Goal: Information Seeking & Learning: Find contact information

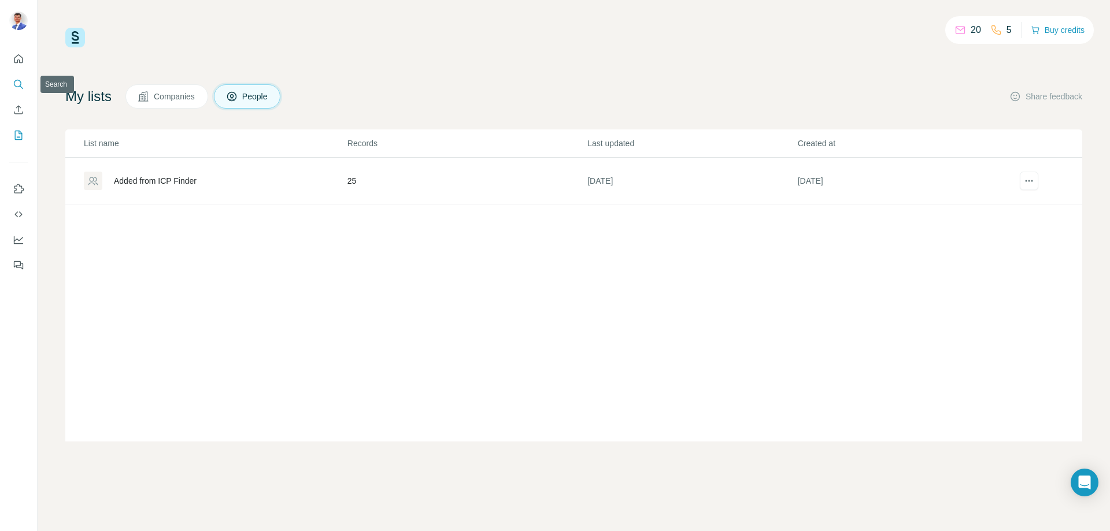
click at [18, 91] on button "Search" at bounding box center [18, 84] width 18 height 21
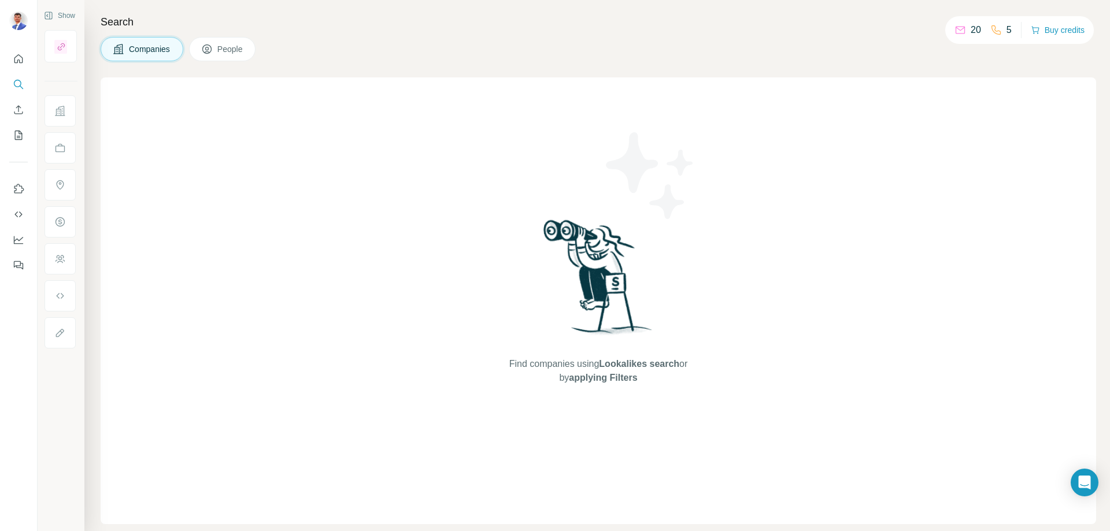
click at [239, 54] on span "People" at bounding box center [230, 49] width 27 height 12
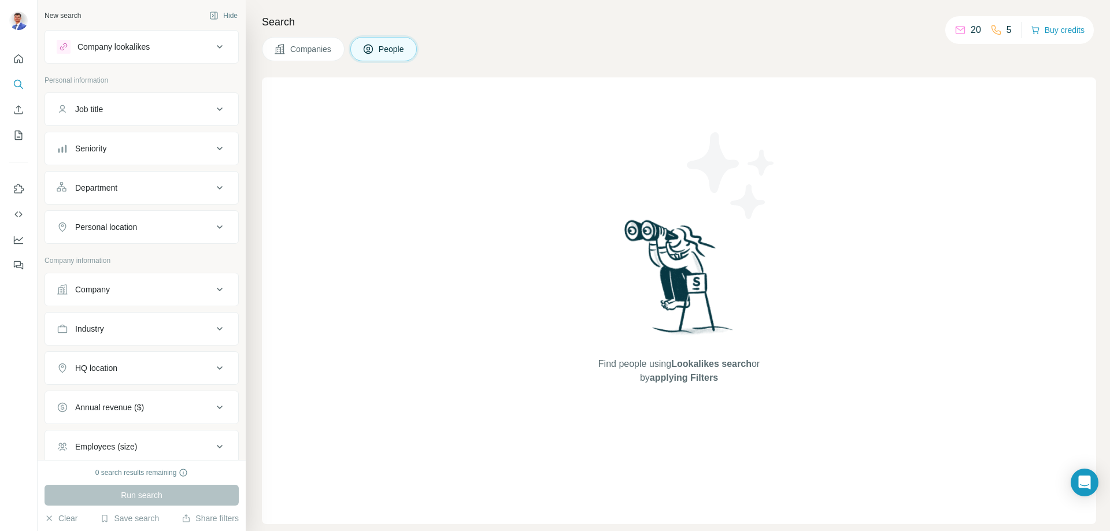
click at [217, 290] on icon at bounding box center [220, 290] width 14 height 14
click at [136, 317] on input "text" at bounding box center [142, 318] width 170 height 21
paste input "**********"
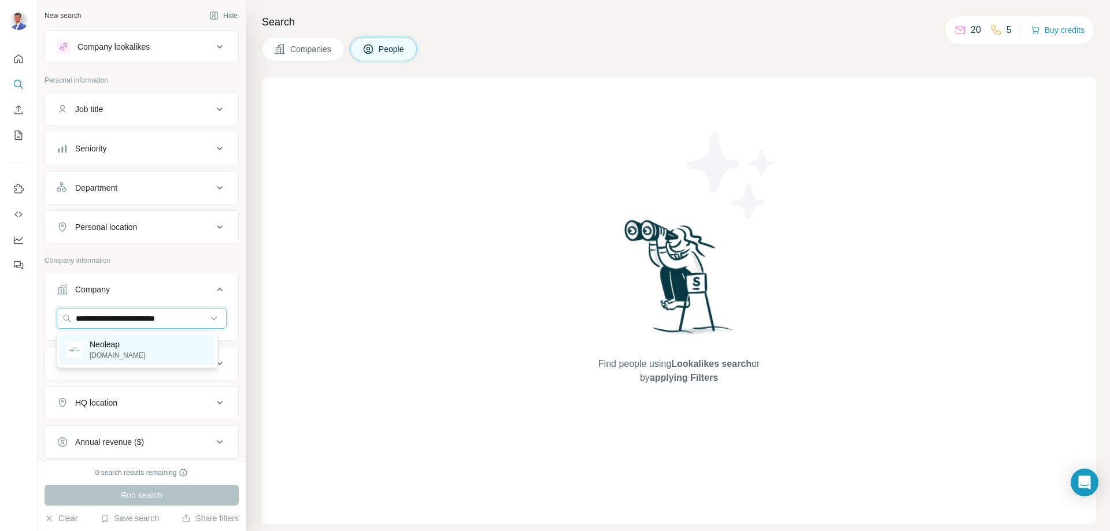
type input "**********"
drag, startPoint x: 153, startPoint y: 354, endPoint x: 147, endPoint y: 350, distance: 6.6
click at [153, 354] on div "Neoleap neoleap.com.sa" at bounding box center [138, 349] width 156 height 31
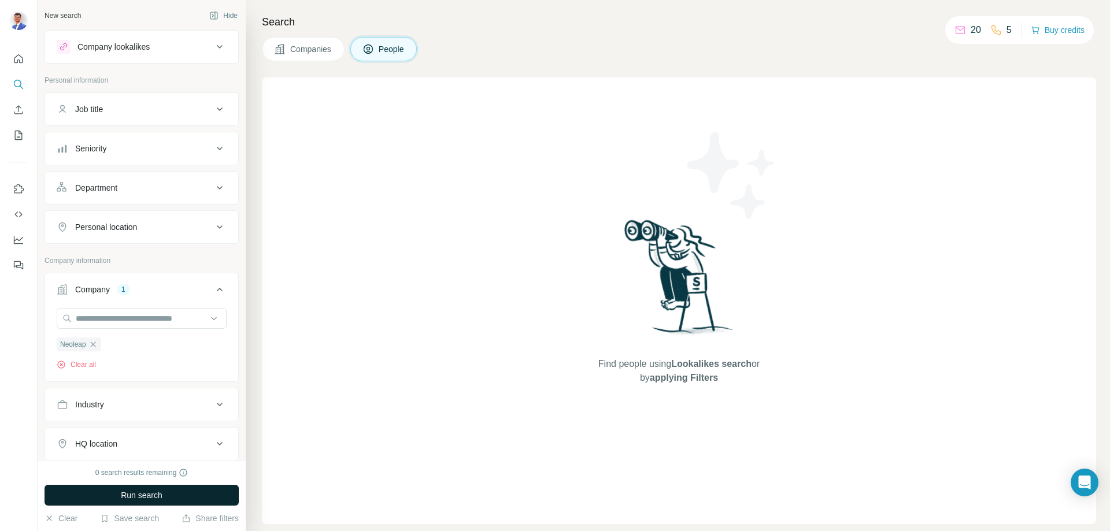
click at [176, 493] on button "Run search" at bounding box center [142, 495] width 194 height 21
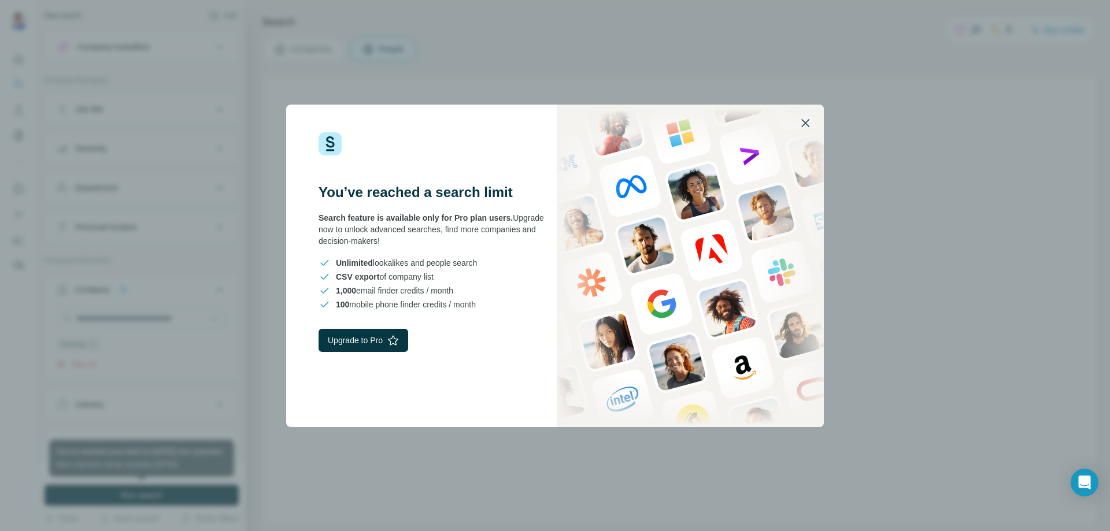
click at [801, 120] on icon "button" at bounding box center [805, 123] width 14 height 14
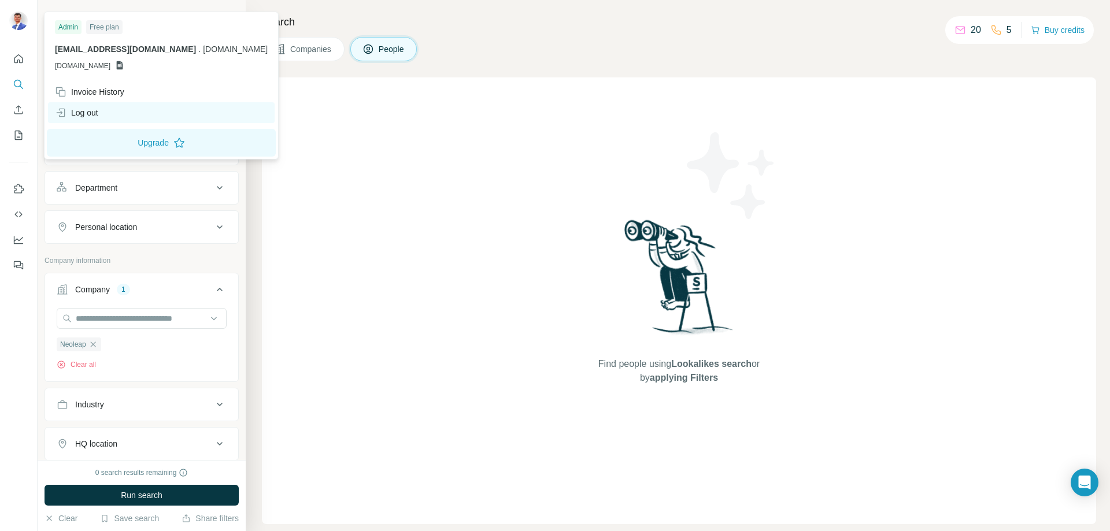
click at [96, 113] on div "Log out" at bounding box center [76, 113] width 43 height 12
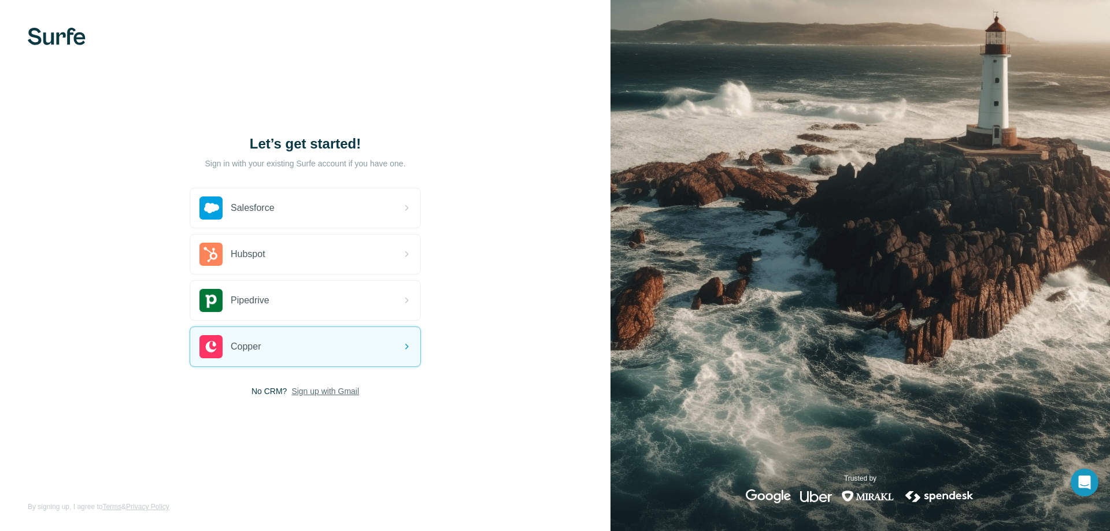
click at [325, 391] on span "Sign up with Gmail" at bounding box center [325, 392] width 68 height 12
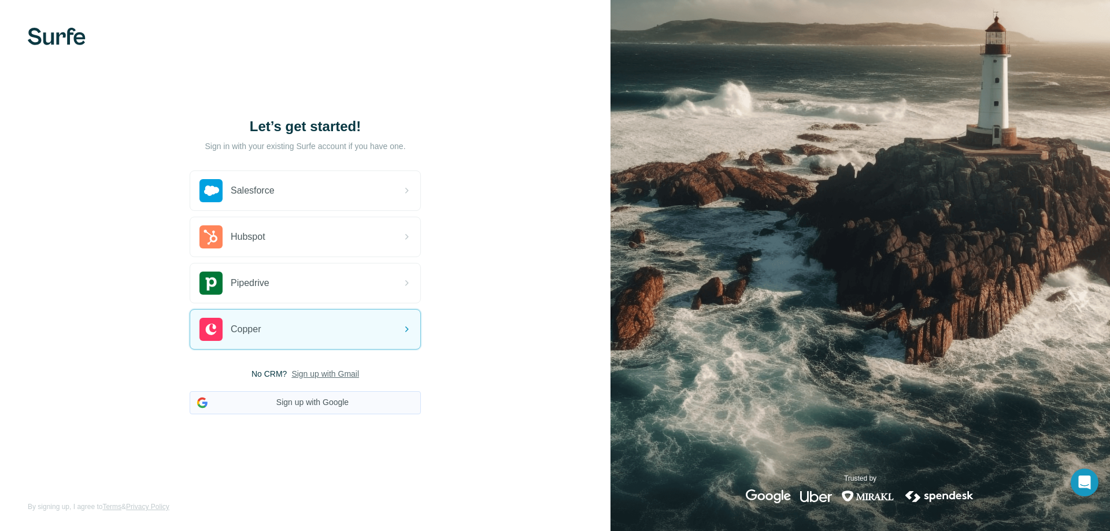
click at [321, 403] on button "Sign up with Google" at bounding box center [305, 402] width 231 height 23
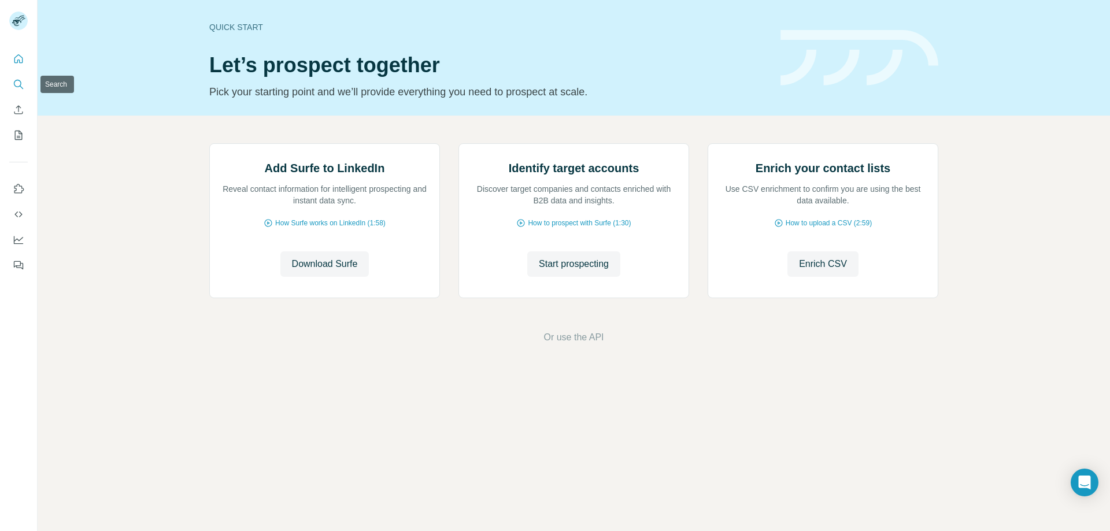
click at [13, 79] on icon "Search" at bounding box center [19, 85] width 12 height 12
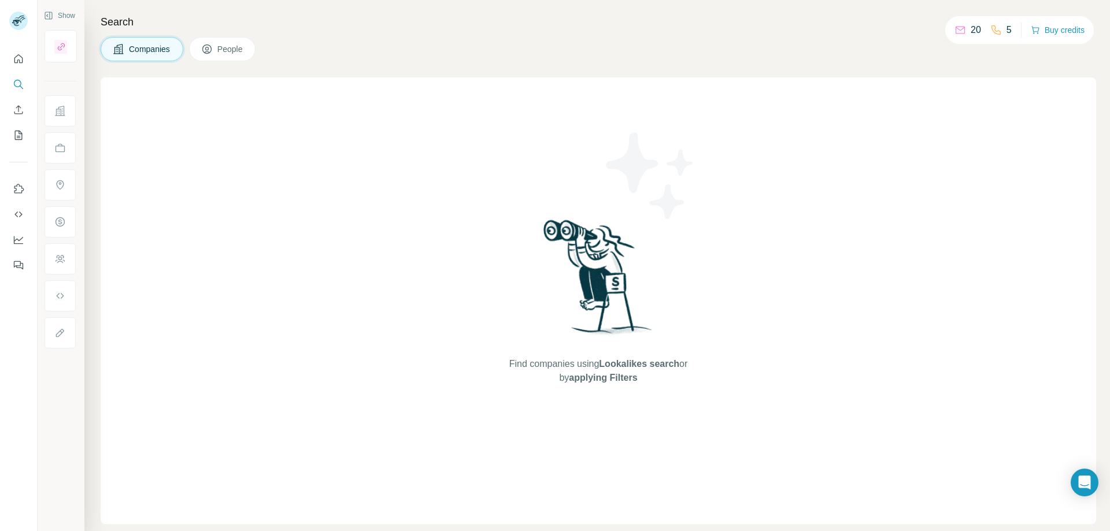
click at [227, 51] on span "People" at bounding box center [230, 49] width 27 height 12
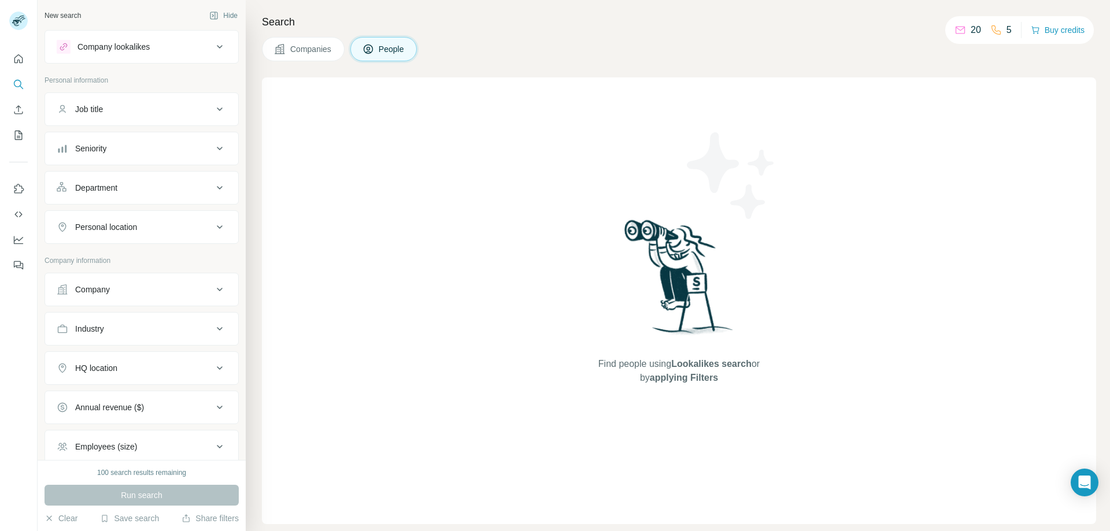
click at [203, 290] on div "Company" at bounding box center [135, 290] width 156 height 12
click at [169, 319] on input "text" at bounding box center [142, 318] width 170 height 21
paste input "**********"
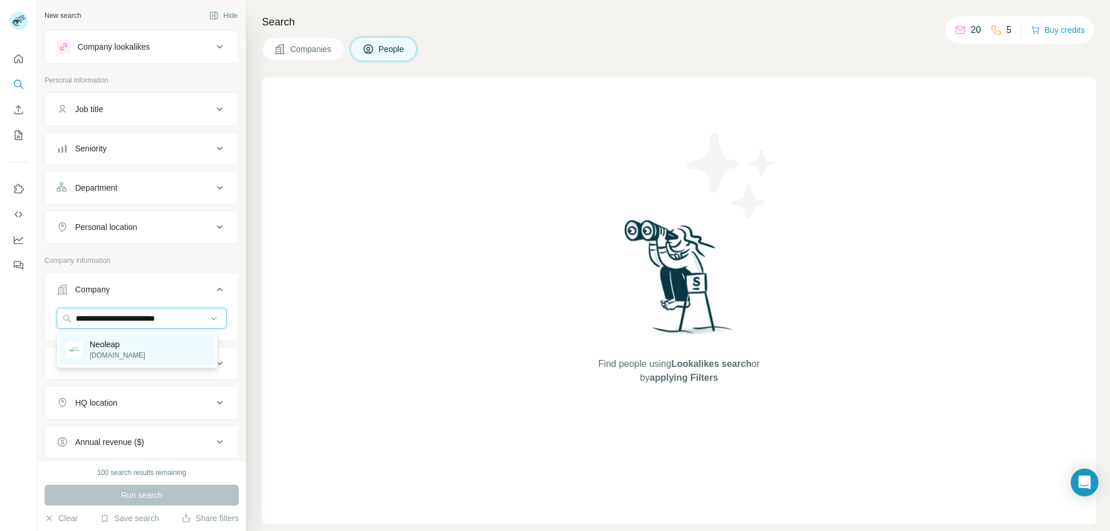
type input "**********"
click at [149, 349] on div "Neoleap neoleap.com.sa" at bounding box center [138, 349] width 156 height 31
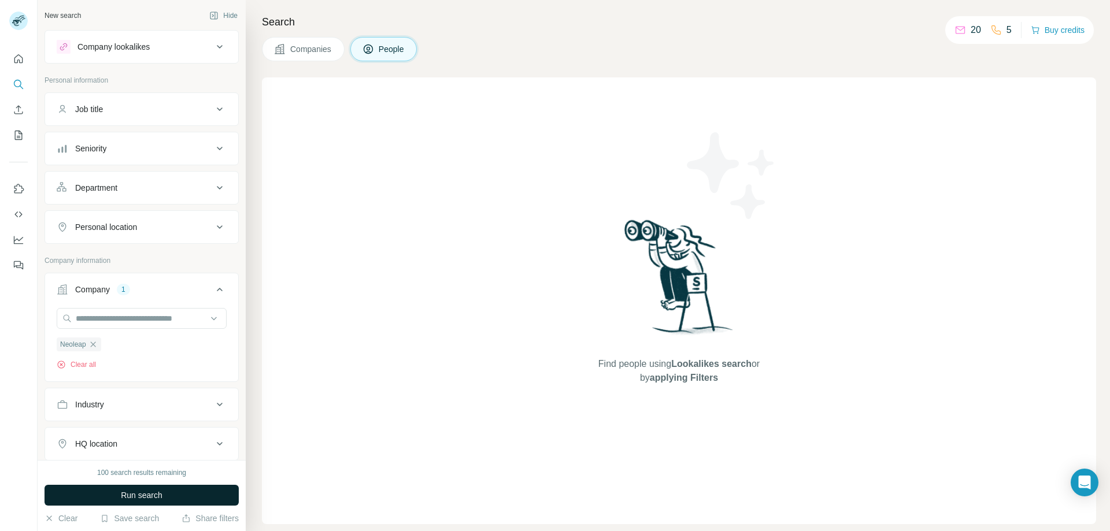
click at [166, 494] on button "Run search" at bounding box center [142, 495] width 194 height 21
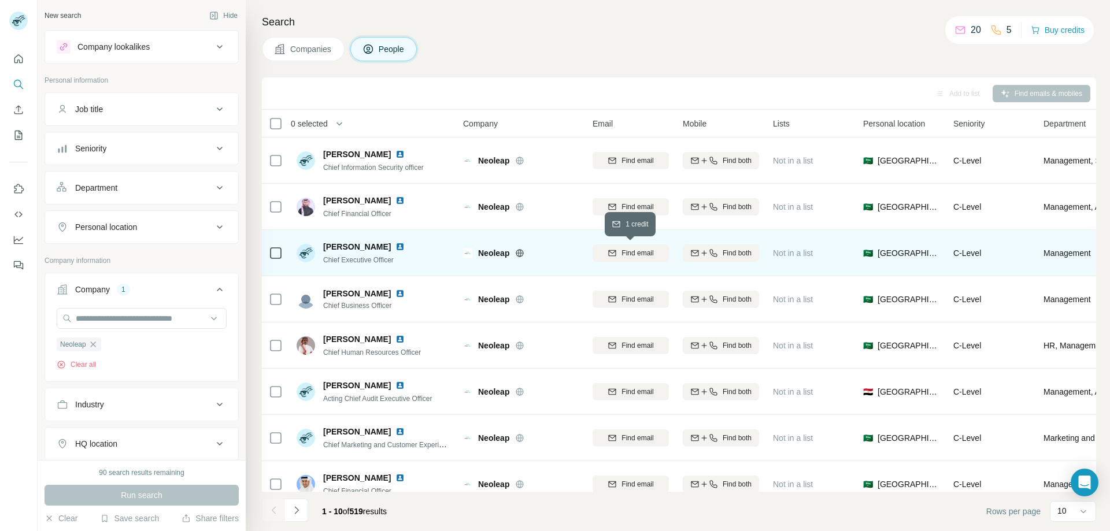
click at [639, 256] on span "Find email" at bounding box center [637, 253] width 32 height 10
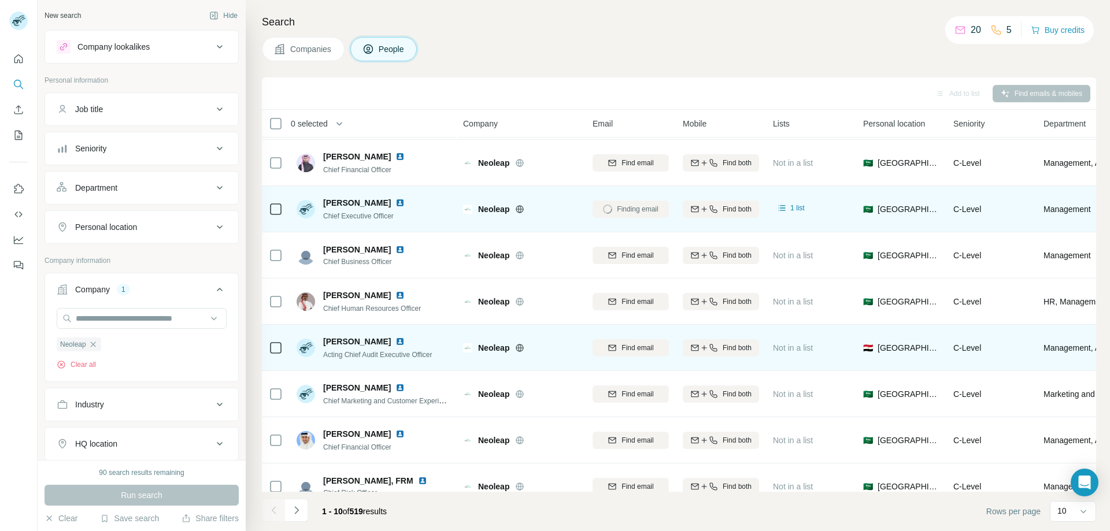
scroll to position [114, 0]
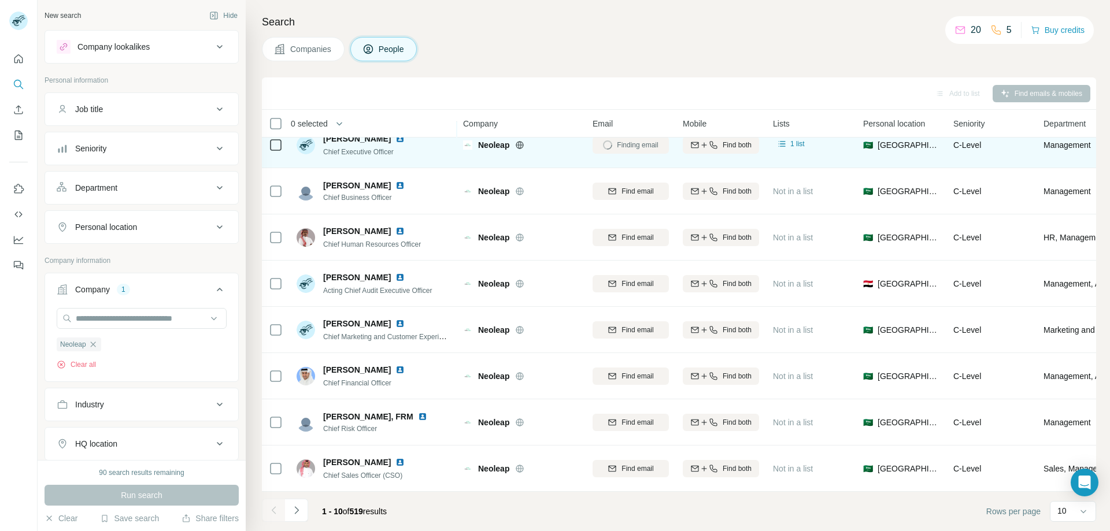
click at [217, 108] on icon at bounding box center [220, 109] width 6 height 3
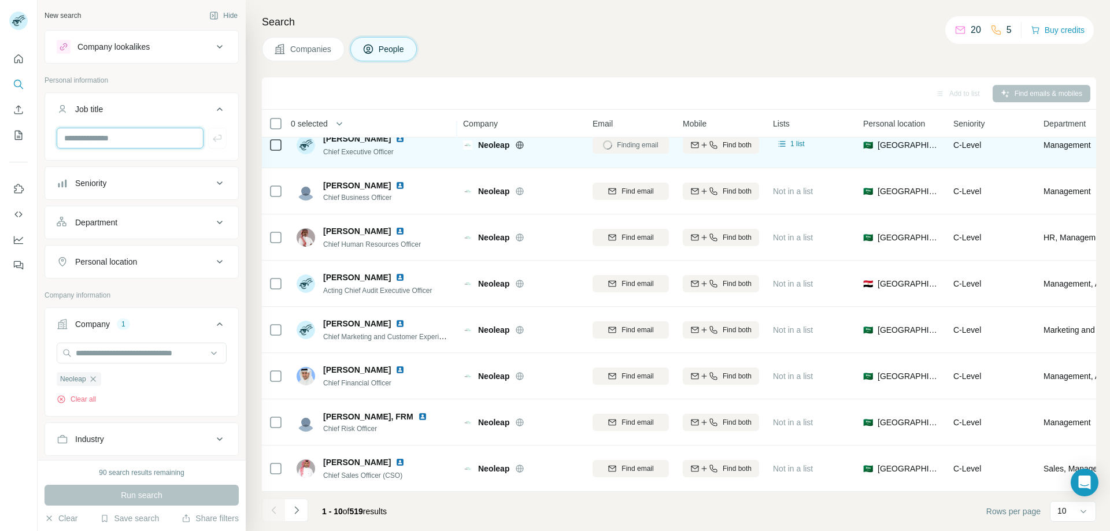
click at [150, 145] on input "text" at bounding box center [130, 138] width 147 height 21
type input "*********"
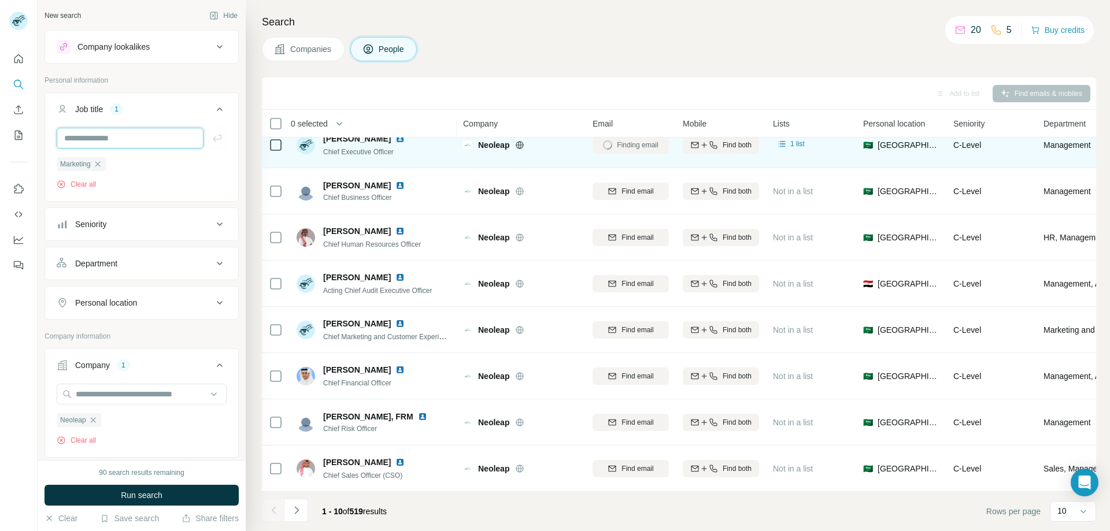
click at [116, 138] on input "text" at bounding box center [130, 138] width 147 height 21
click at [204, 497] on button "Run search" at bounding box center [142, 495] width 194 height 21
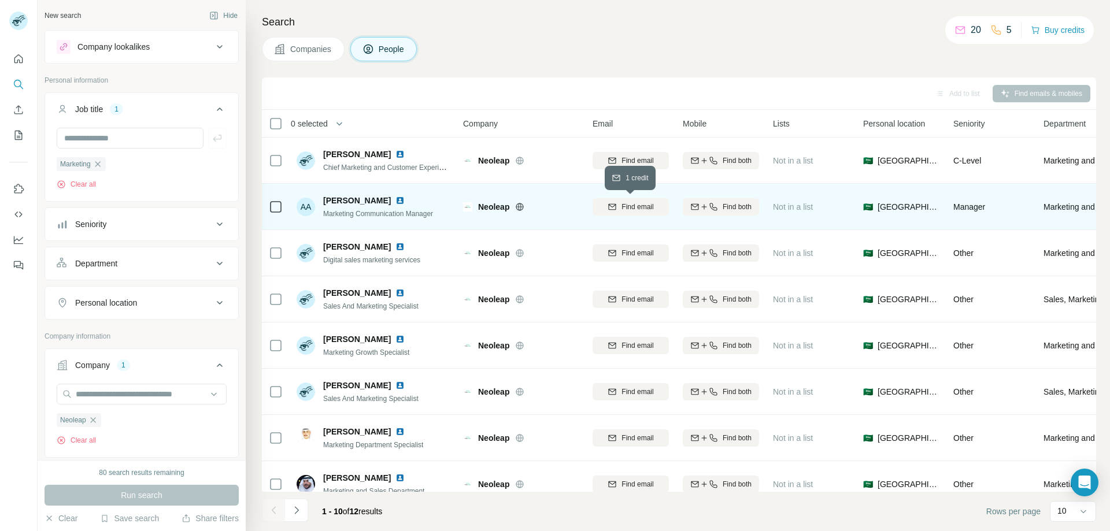
click at [630, 208] on span "Find email" at bounding box center [637, 207] width 32 height 10
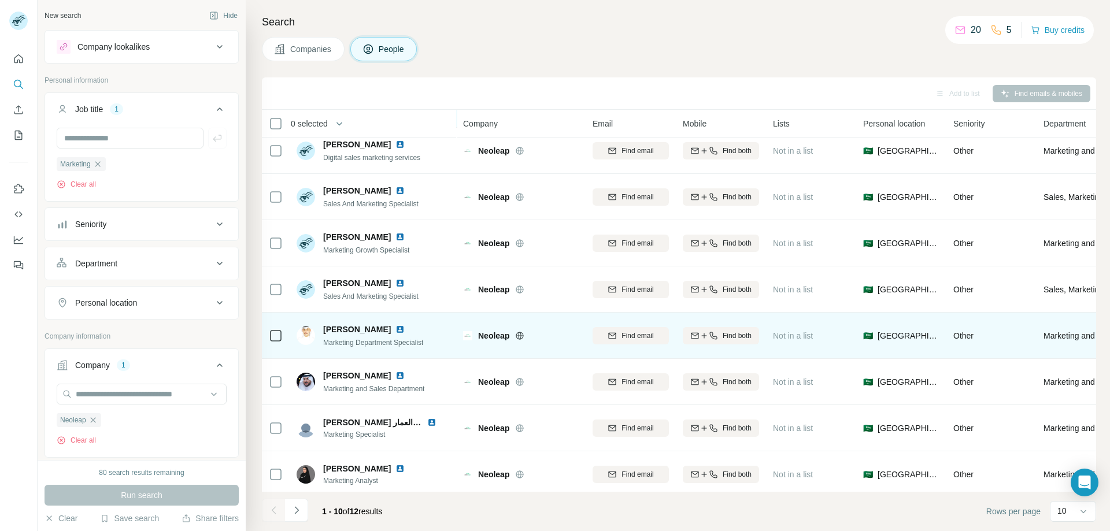
scroll to position [114, 0]
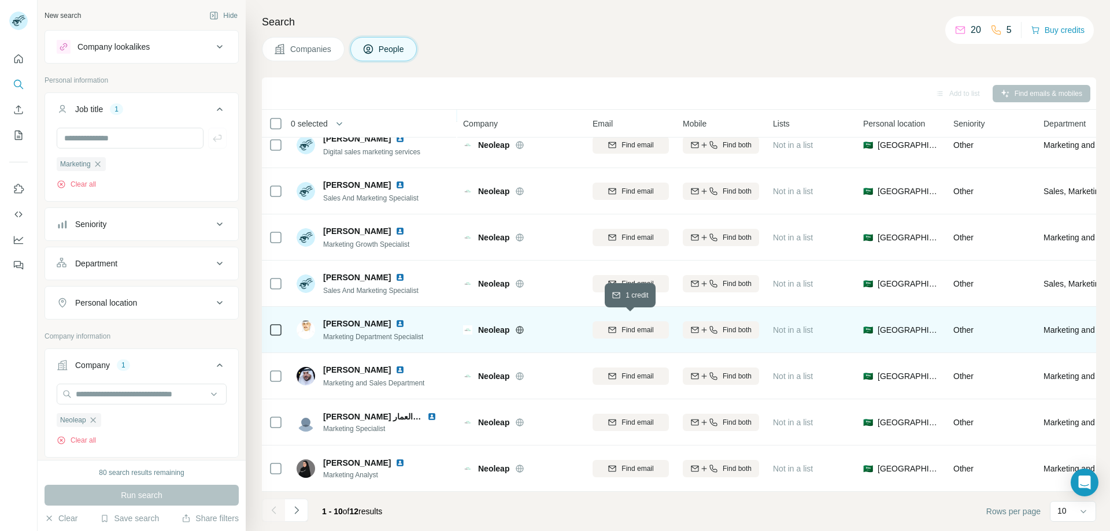
click at [639, 325] on span "Find email" at bounding box center [637, 330] width 32 height 10
click at [298, 510] on icon "Navigate to next page" at bounding box center [296, 510] width 4 height 8
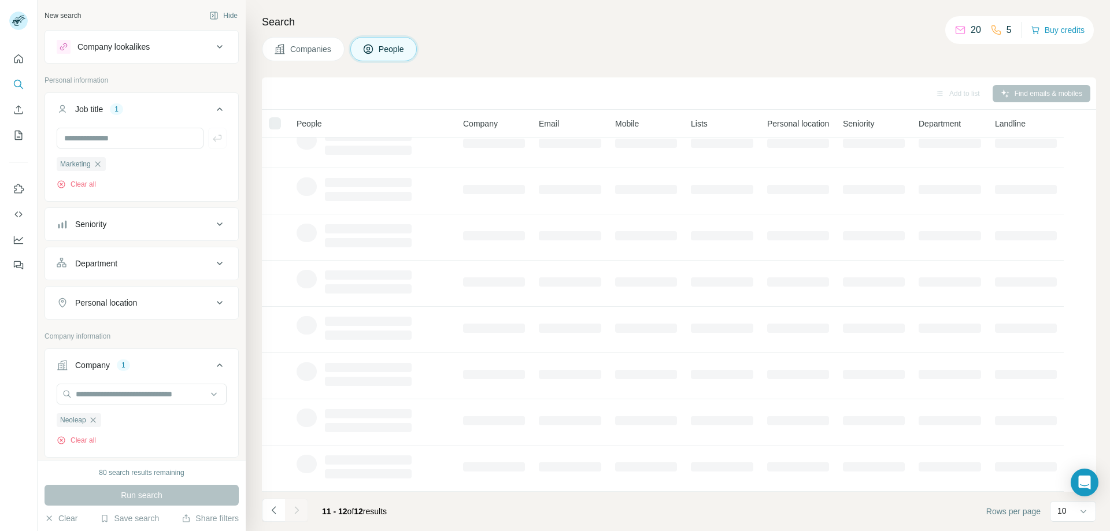
scroll to position [0, 0]
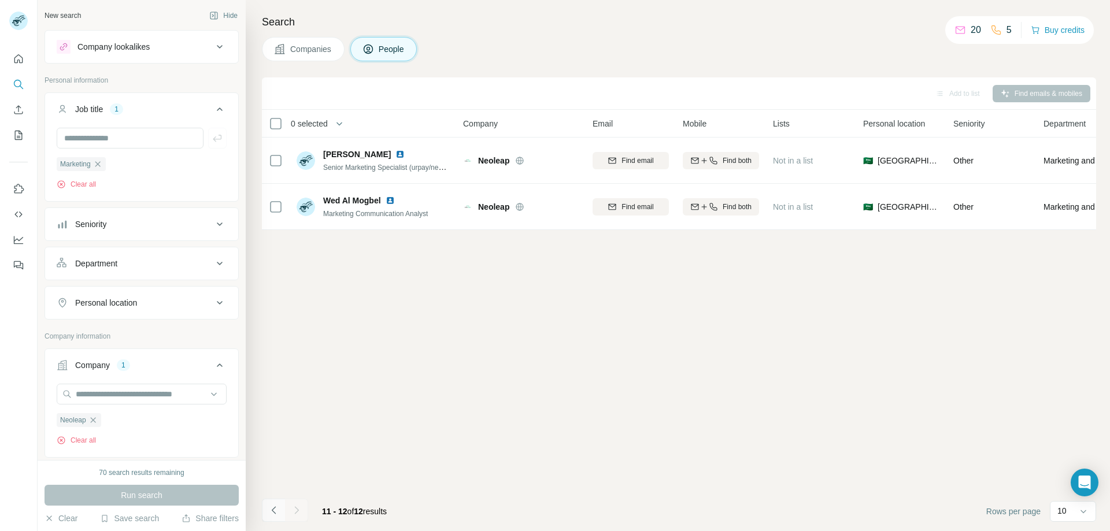
click at [271, 508] on icon "Navigate to previous page" at bounding box center [274, 511] width 12 height 12
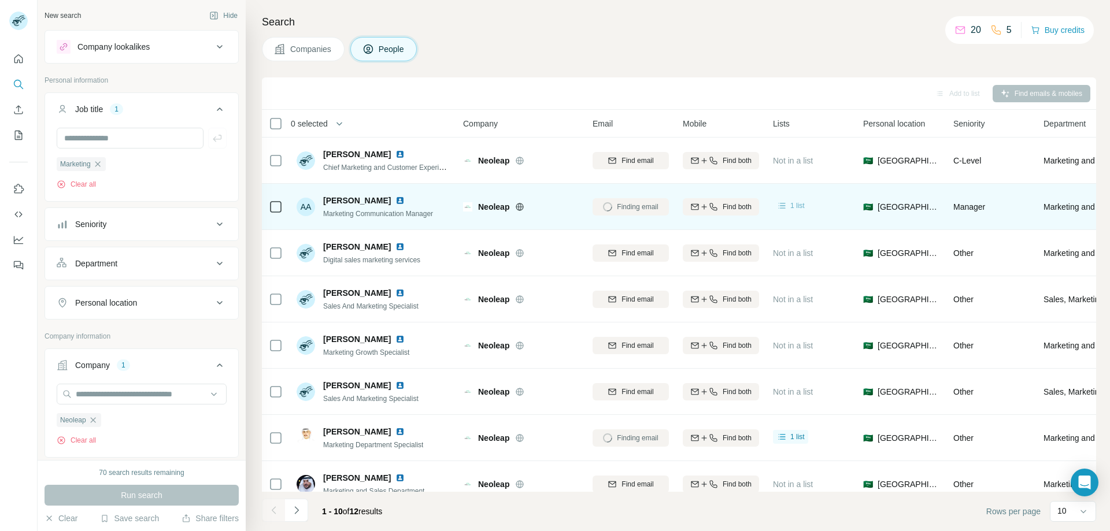
click at [791, 206] on span "1 list" at bounding box center [797, 206] width 14 height 10
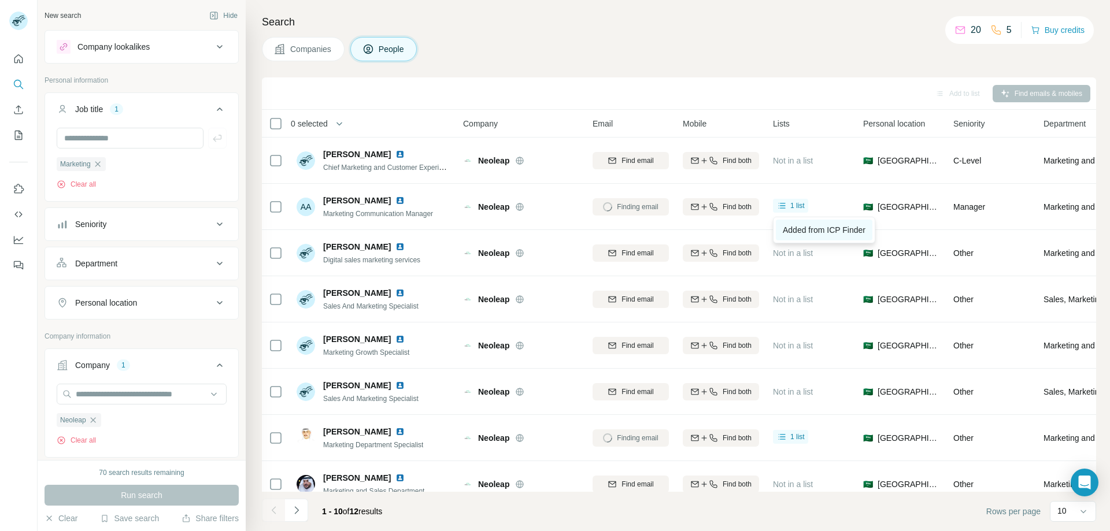
click at [805, 227] on span "Added from ICP Finder" at bounding box center [824, 229] width 83 height 9
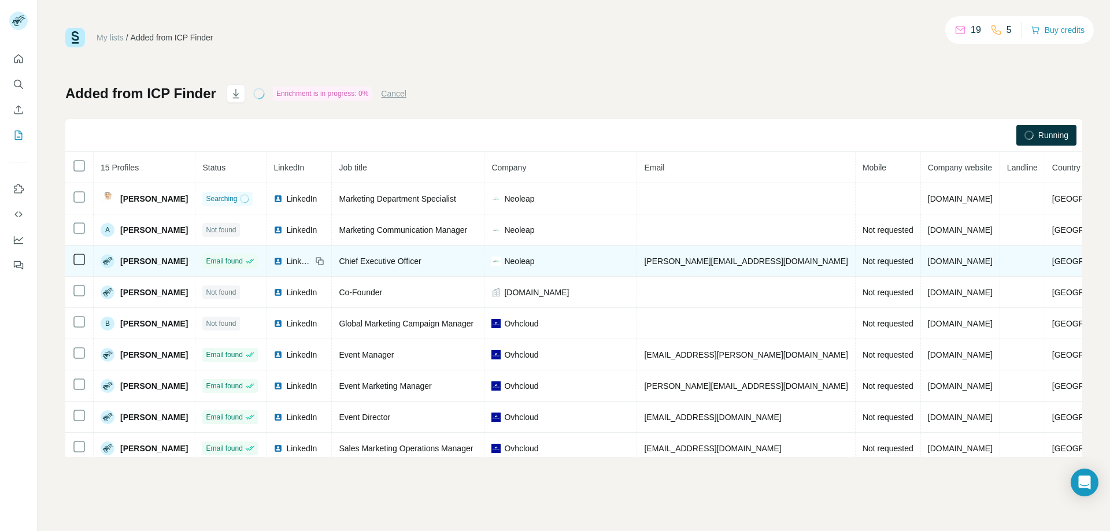
click at [721, 262] on span "[PERSON_NAME][EMAIL_ADDRESS][DOMAIN_NAME]" at bounding box center [745, 261] width 203 height 9
click at [671, 269] on td "[PERSON_NAME][EMAIL_ADDRESS][DOMAIN_NAME]" at bounding box center [746, 261] width 218 height 31
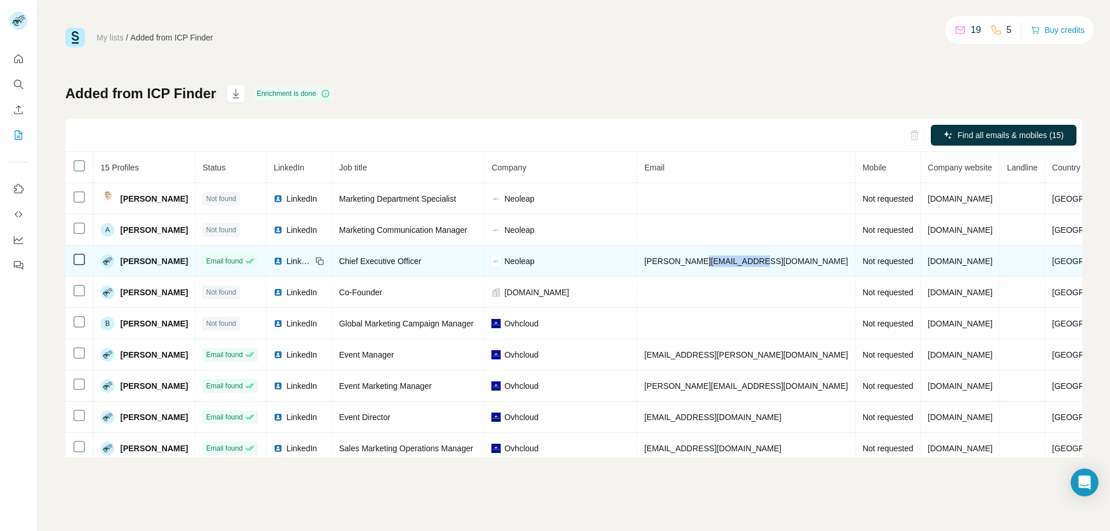
drag, startPoint x: 721, startPoint y: 260, endPoint x: 778, endPoint y: 261, distance: 57.2
click at [778, 261] on td "[PERSON_NAME][EMAIL_ADDRESS][DOMAIN_NAME]" at bounding box center [746, 261] width 218 height 31
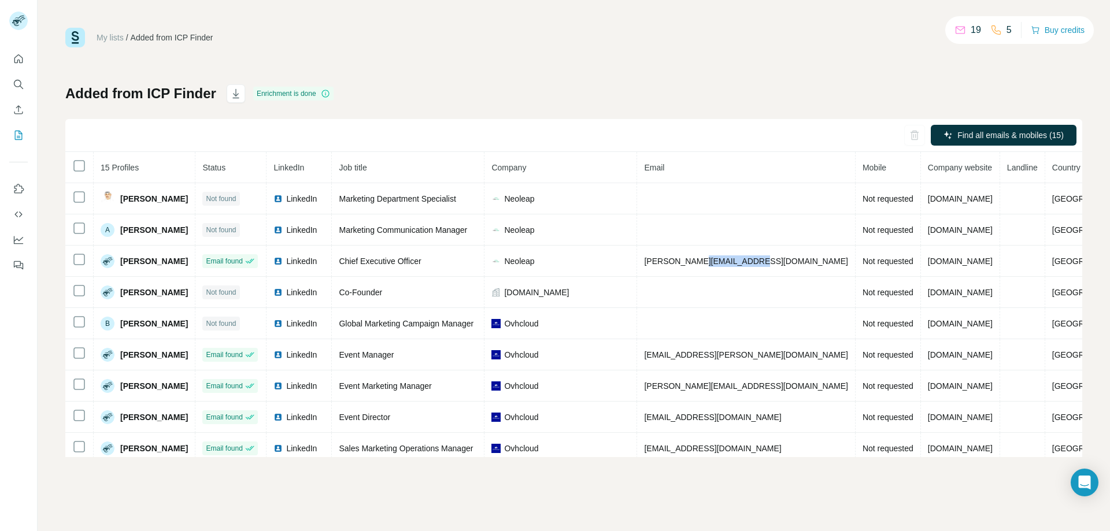
copy span "[DOMAIN_NAME]"
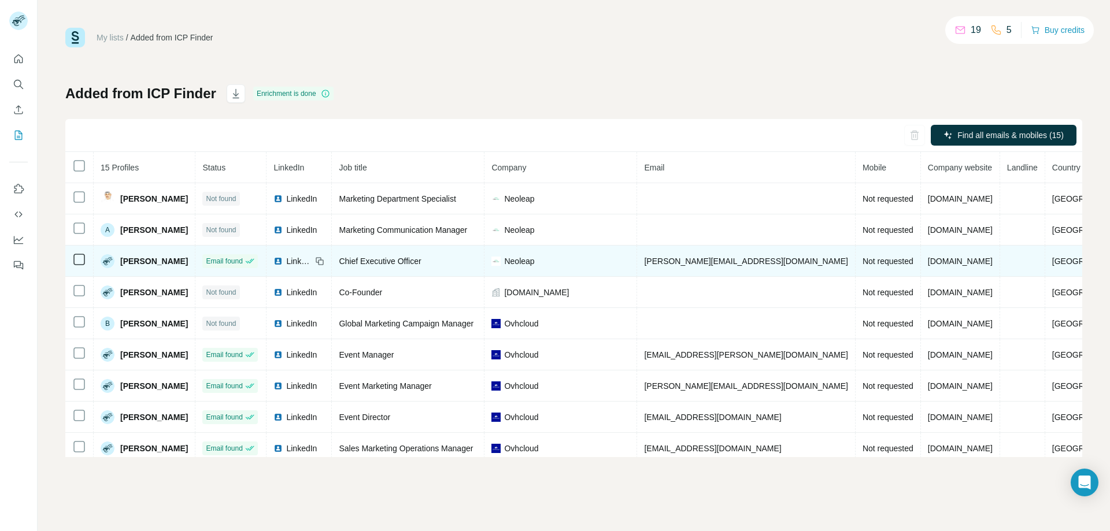
click at [702, 261] on span "[PERSON_NAME][EMAIL_ADDRESS][DOMAIN_NAME]" at bounding box center [745, 261] width 203 height 9
click at [716, 260] on span "[PERSON_NAME][EMAIL_ADDRESS][DOMAIN_NAME]" at bounding box center [745, 261] width 203 height 9
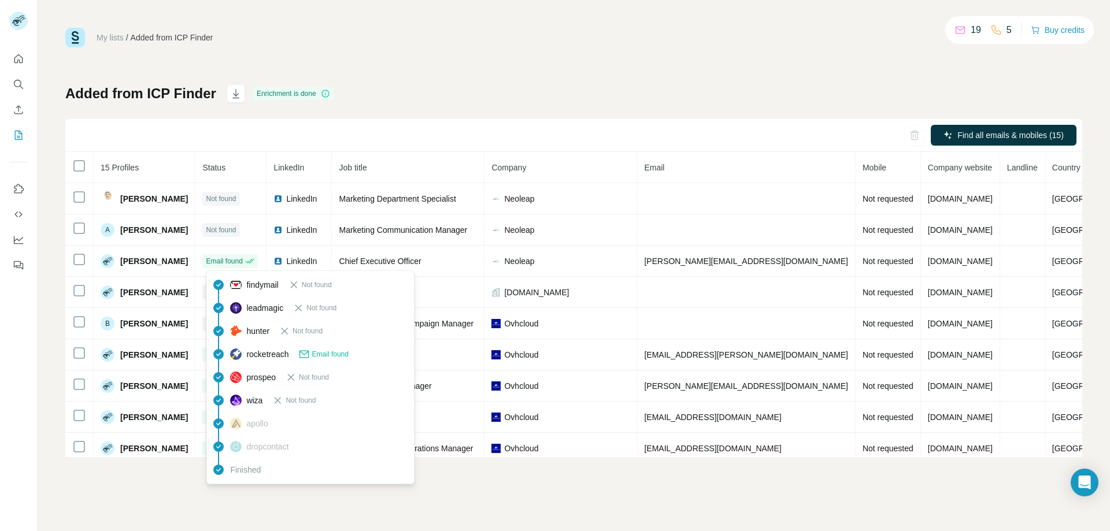
click at [267, 448] on span "dropcontact" at bounding box center [267, 447] width 42 height 12
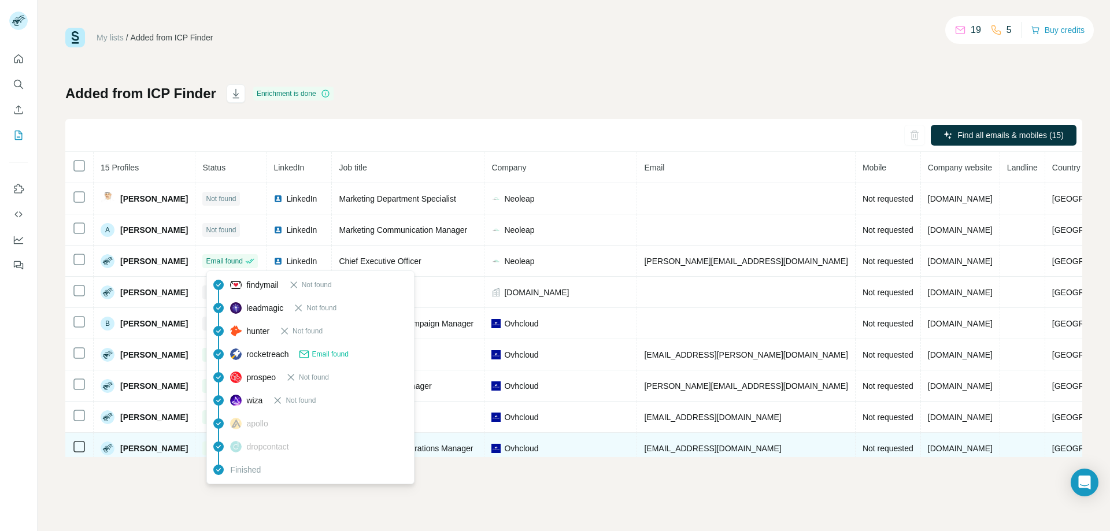
click at [267, 447] on td "Email found" at bounding box center [230, 448] width 71 height 31
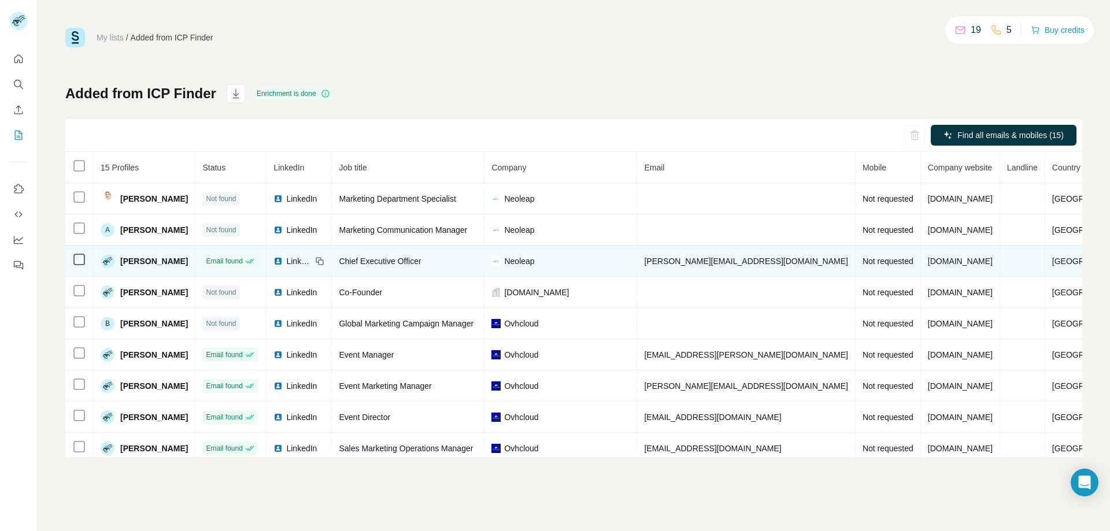
click at [710, 264] on span "[PERSON_NAME][EMAIL_ADDRESS][DOMAIN_NAME]" at bounding box center [745, 261] width 203 height 9
